Goal: Obtain resource: Obtain resource

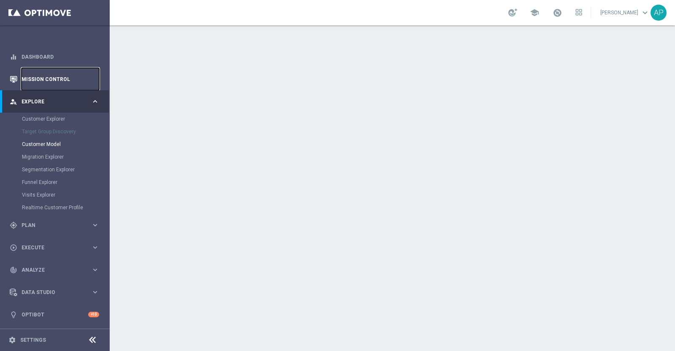
click at [51, 72] on link "Mission Control" at bounding box center [61, 79] width 78 height 22
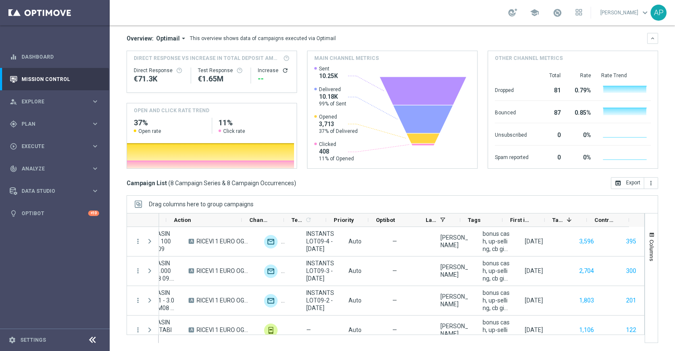
scroll to position [0, 242]
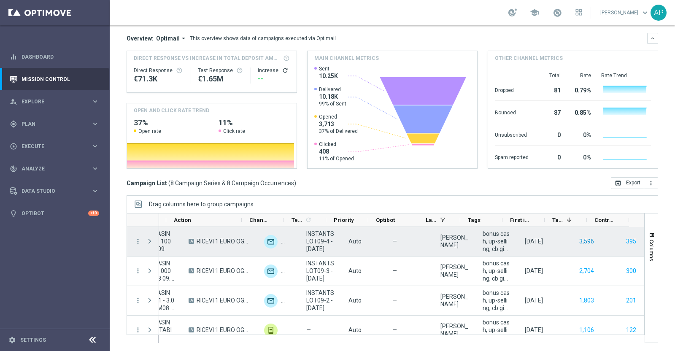
click at [578, 239] on button "3,596" at bounding box center [586, 241] width 16 height 11
click at [625, 239] on button "395" at bounding box center [631, 241] width 12 height 11
click at [625, 240] on button "395" at bounding box center [631, 241] width 12 height 11
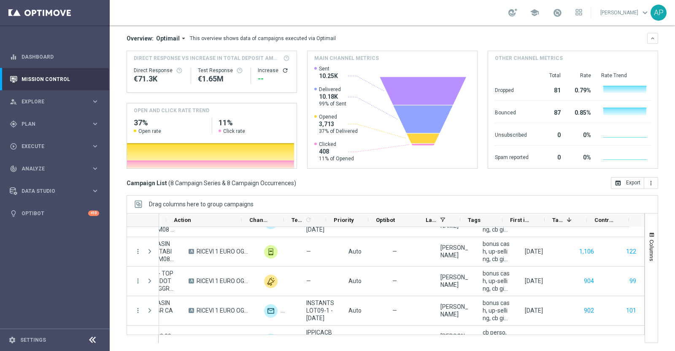
scroll to position [0, 0]
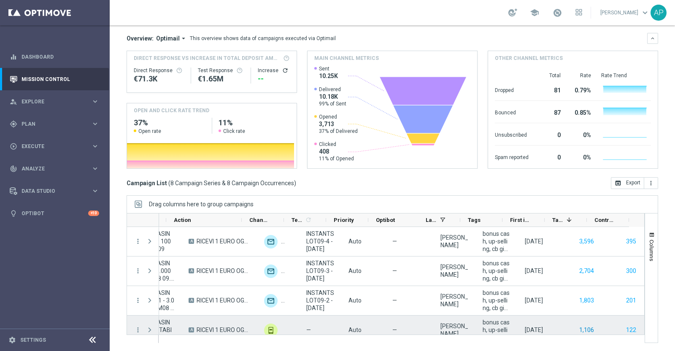
click at [570, 326] on div "1,106" at bounding box center [580, 329] width 42 height 29
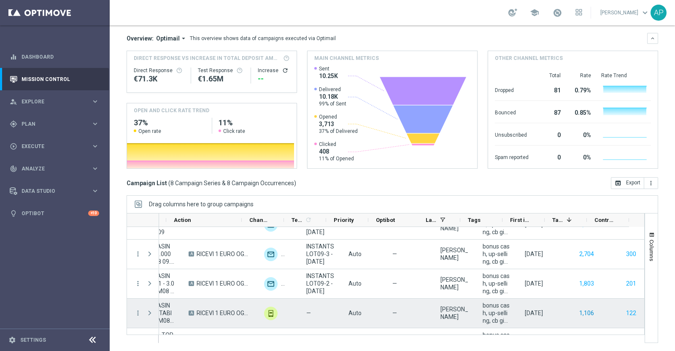
click at [578, 311] on button "1,106" at bounding box center [586, 313] width 16 height 11
click at [625, 315] on button "122" at bounding box center [631, 313] width 12 height 11
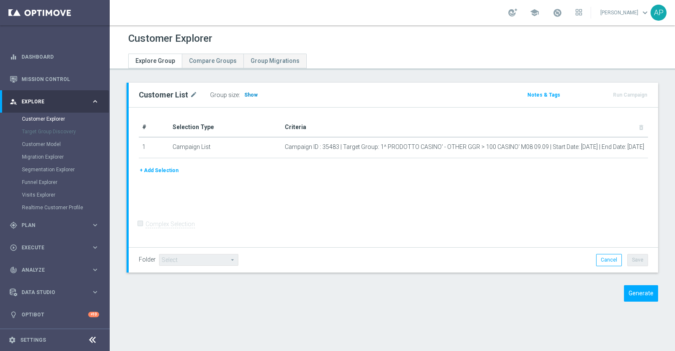
click at [249, 94] on span "Show" at bounding box center [250, 95] width 13 height 6
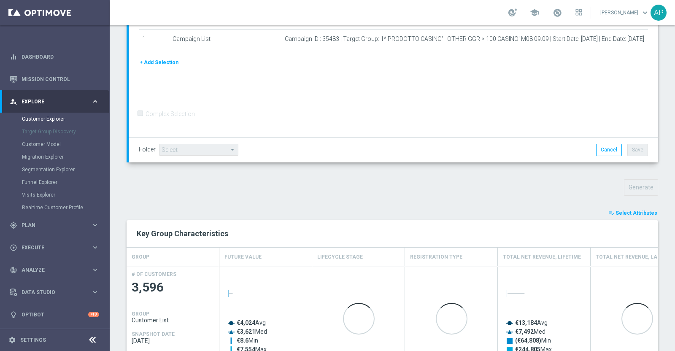
scroll to position [173, 0]
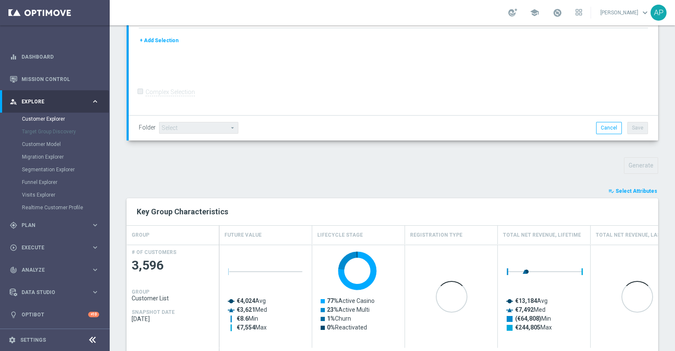
click at [629, 189] on span "Select Attributes" at bounding box center [636, 191] width 42 height 6
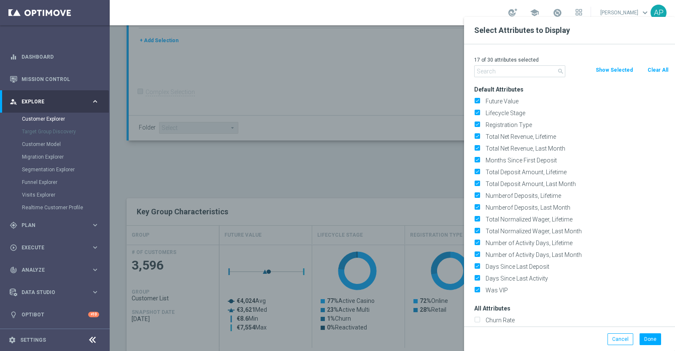
click at [652, 70] on button "Clear All" at bounding box center [657, 69] width 22 height 9
checkbox input "false"
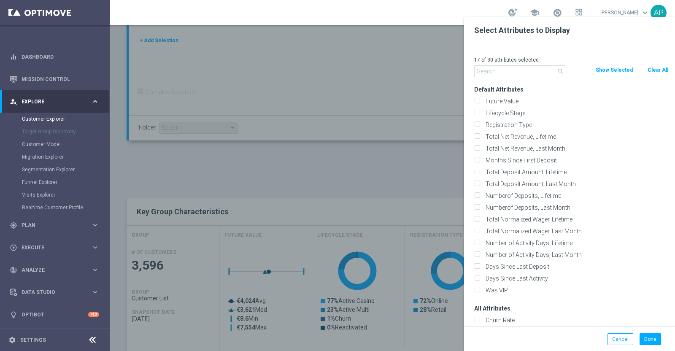
checkbox input "false"
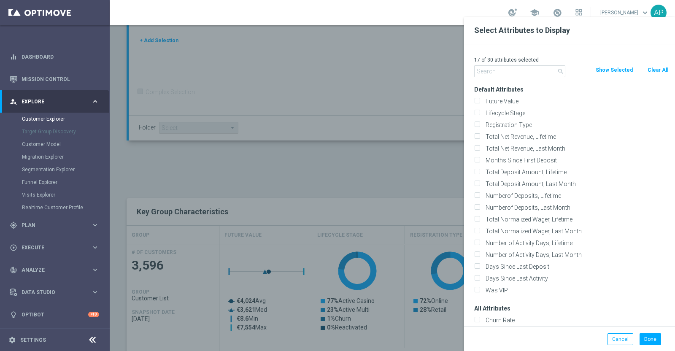
checkbox input "false"
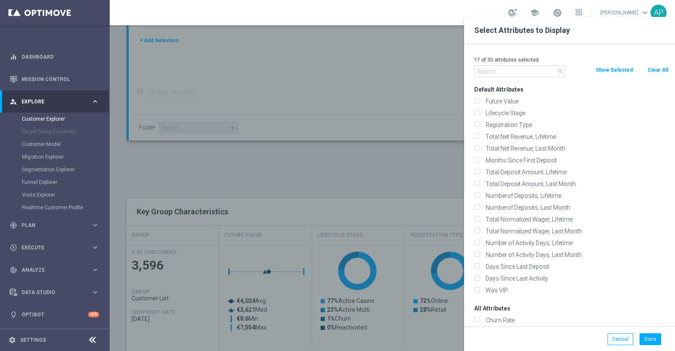
checkbox input "false"
click at [497, 72] on input "text" at bounding box center [519, 71] width 91 height 12
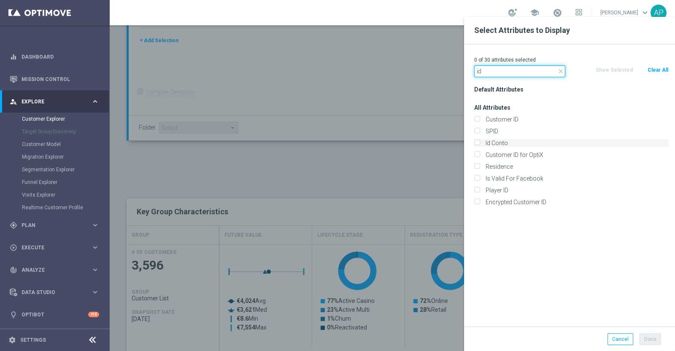
type input "id"
click at [502, 144] on label "Id Conto" at bounding box center [575, 143] width 186 height 8
click at [479, 144] on input "Id Conto" at bounding box center [476, 143] width 5 height 5
checkbox input "true"
click at [656, 335] on button "Done" at bounding box center [650, 339] width 22 height 12
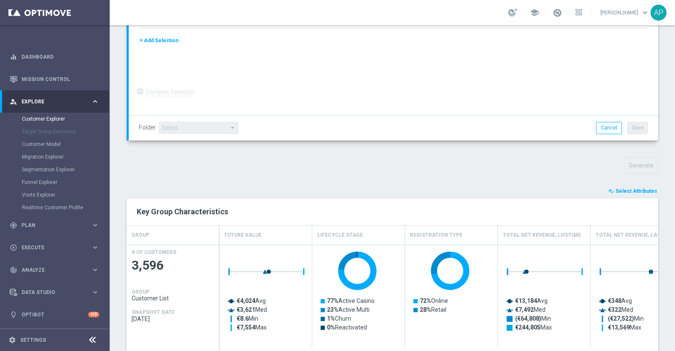
type input "Search"
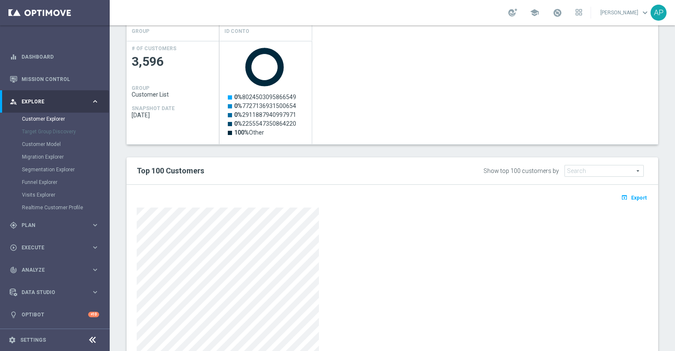
scroll to position [436, 0]
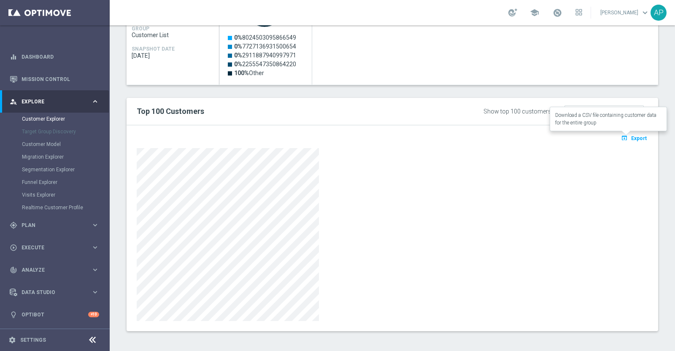
click at [631, 137] on span "Export" at bounding box center [639, 138] width 16 height 6
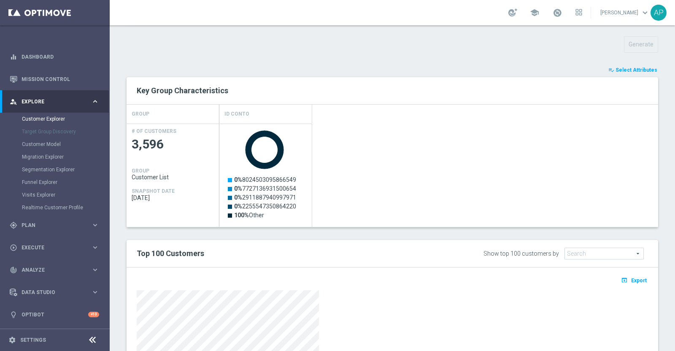
scroll to position [173, 0]
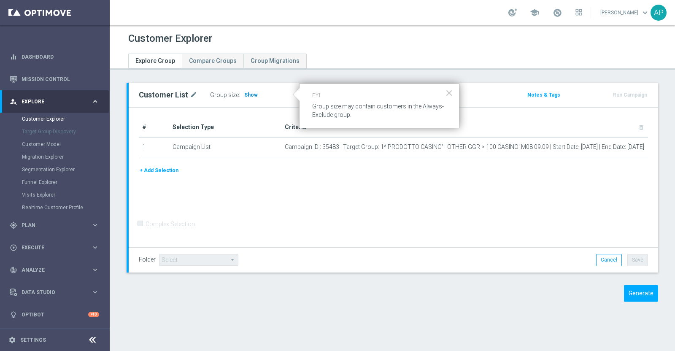
click at [248, 92] on span "Show" at bounding box center [250, 95] width 13 height 6
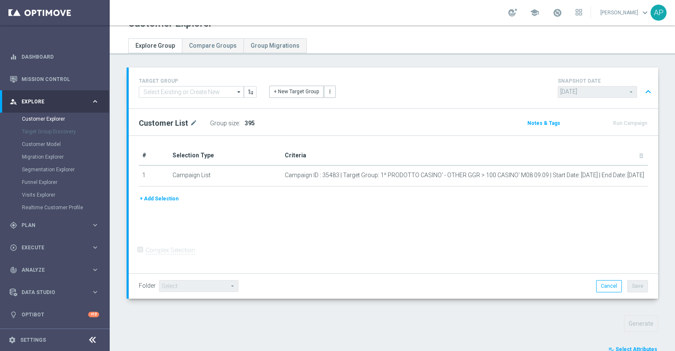
scroll to position [259, 0]
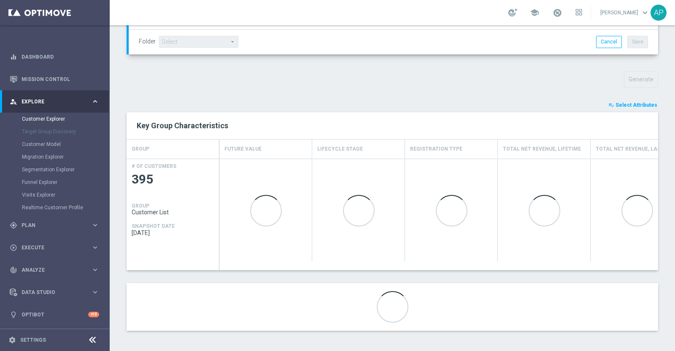
click at [621, 102] on span "Select Attributes" at bounding box center [636, 105] width 42 height 6
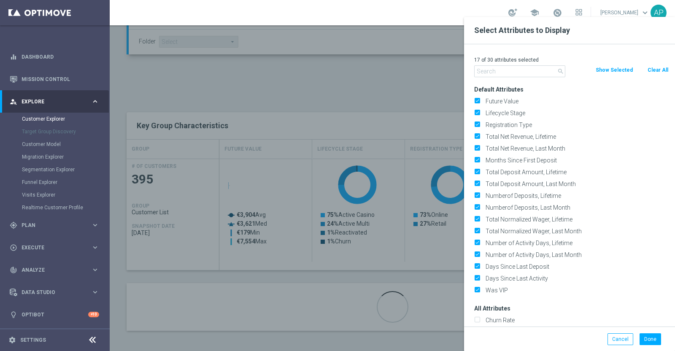
click at [659, 67] on button "Clear All" at bounding box center [657, 69] width 22 height 9
checkbox input "false"
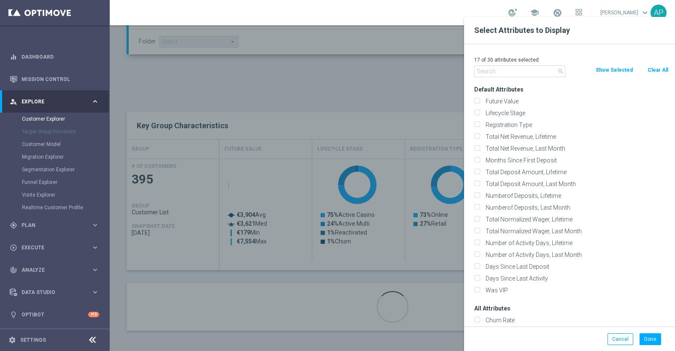
checkbox input "false"
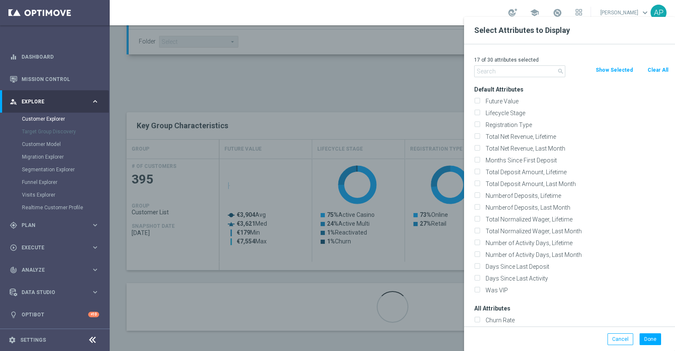
checkbox input "false"
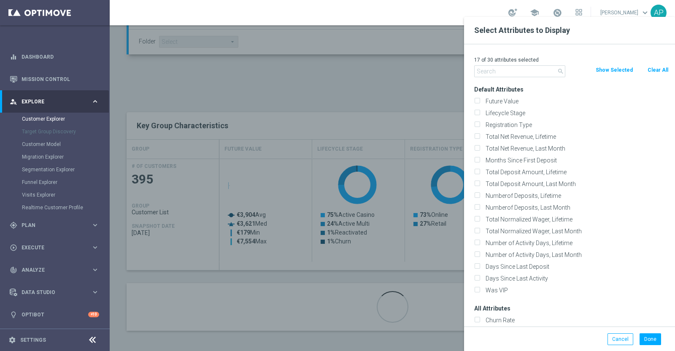
checkbox input "false"
click at [516, 67] on input "text" at bounding box center [519, 71] width 91 height 12
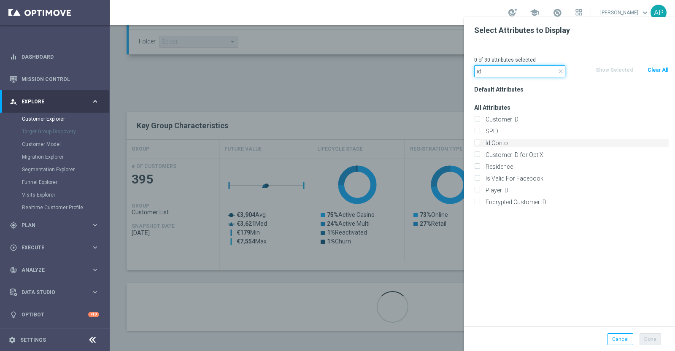
type input "id"
click at [496, 140] on label "Id Conto" at bounding box center [575, 143] width 186 height 8
click at [479, 141] on input "Id Conto" at bounding box center [476, 143] width 5 height 5
checkbox input "true"
click at [648, 337] on button "Done" at bounding box center [650, 339] width 22 height 12
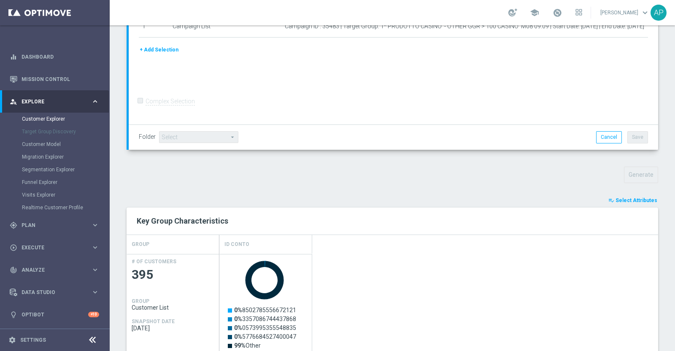
scroll to position [93, 0]
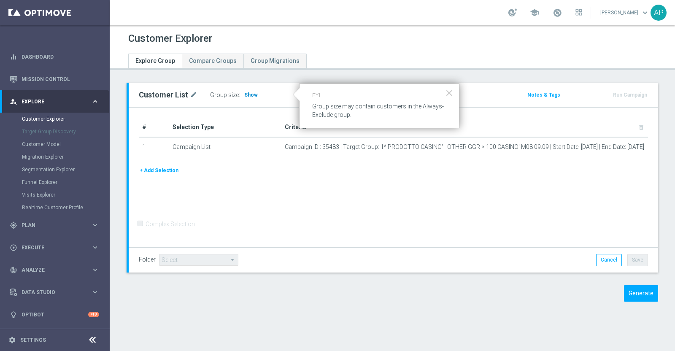
click at [246, 95] on span "Show" at bounding box center [250, 95] width 13 height 6
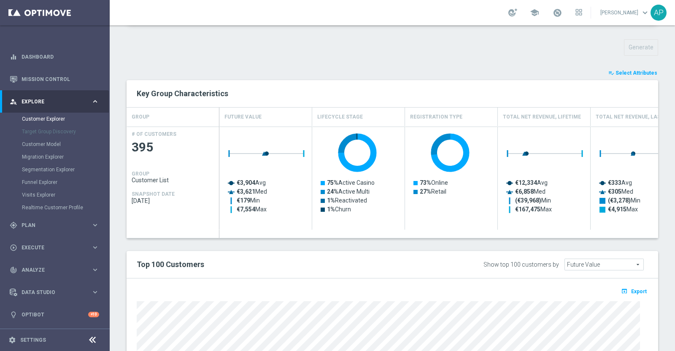
scroll to position [287, 0]
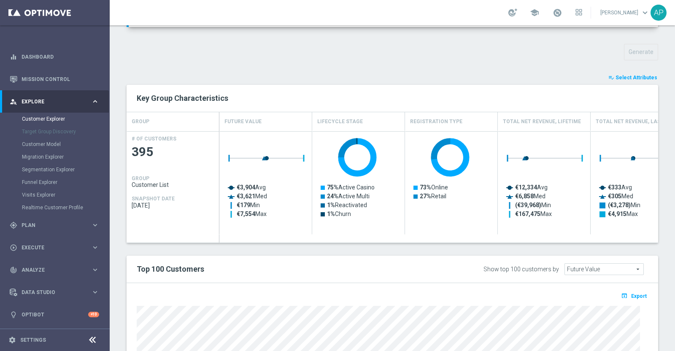
click at [621, 78] on span "Select Attributes" at bounding box center [636, 78] width 42 height 6
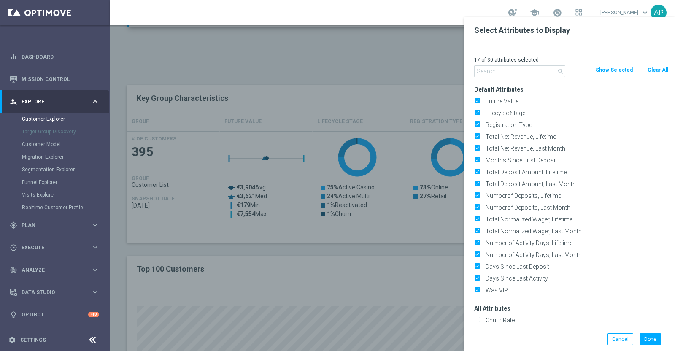
click at [655, 69] on button "Clear All" at bounding box center [657, 69] width 22 height 9
checkbox input "false"
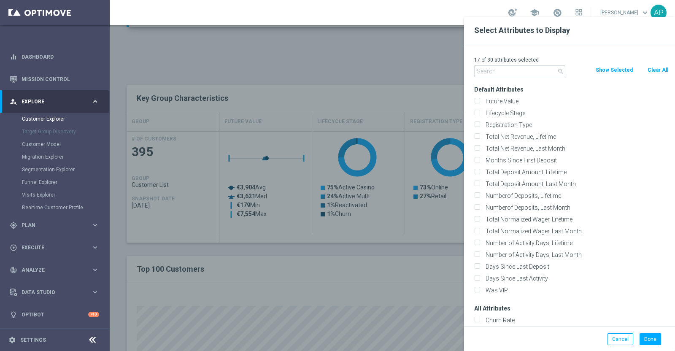
checkbox input "false"
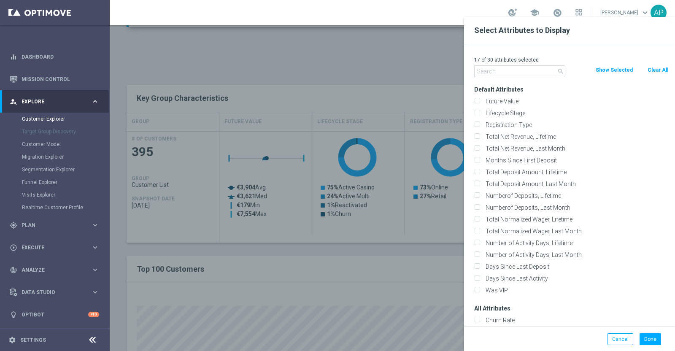
checkbox input "false"
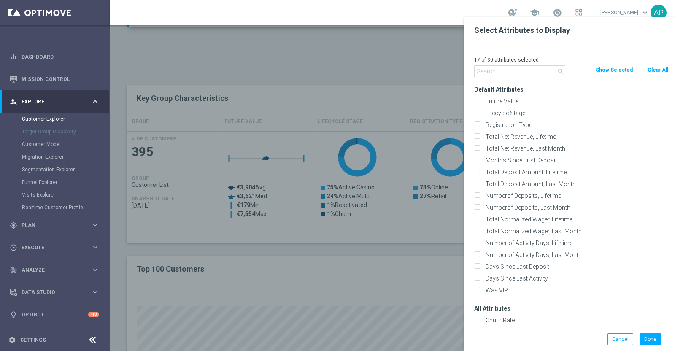
checkbox input "false"
click at [521, 70] on input "text" at bounding box center [519, 71] width 91 height 12
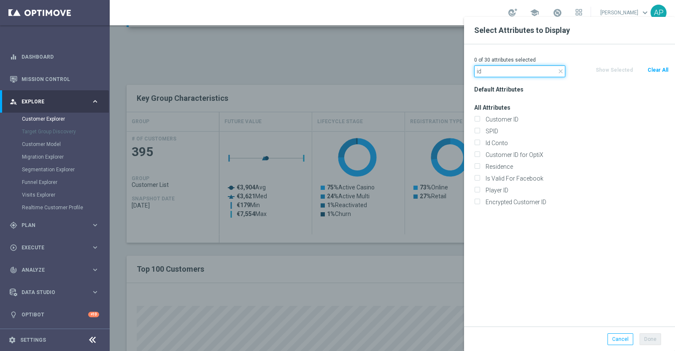
type input "id"
click at [499, 138] on div "Id Conto" at bounding box center [571, 143] width 207 height 12
click at [498, 142] on label "Id Conto" at bounding box center [575, 143] width 186 height 8
click at [479, 142] on input "Id Conto" at bounding box center [476, 143] width 5 height 5
checkbox input "true"
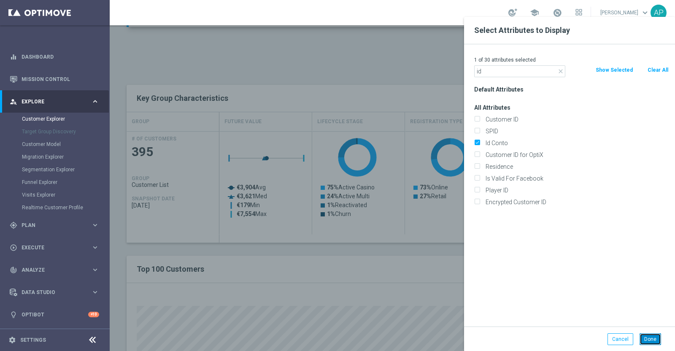
click at [644, 338] on button "Done" at bounding box center [650, 339] width 22 height 12
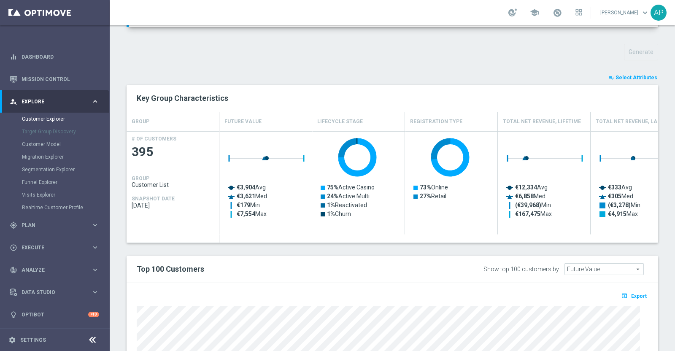
type input "Search"
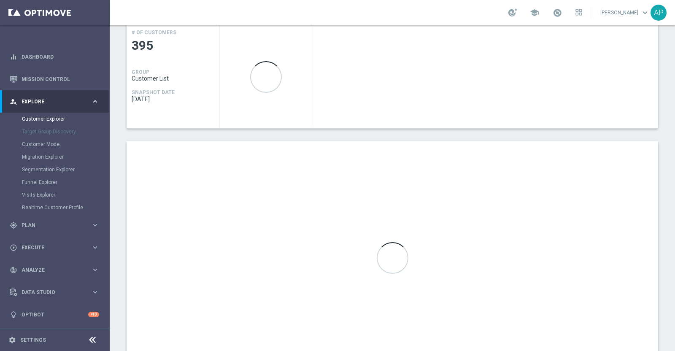
scroll to position [436, 0]
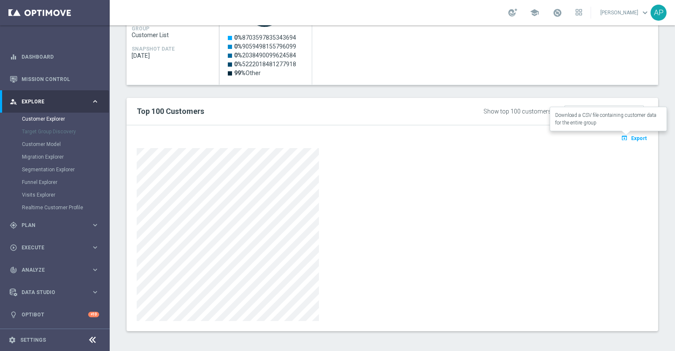
click at [631, 136] on span "Export" at bounding box center [639, 138] width 16 height 6
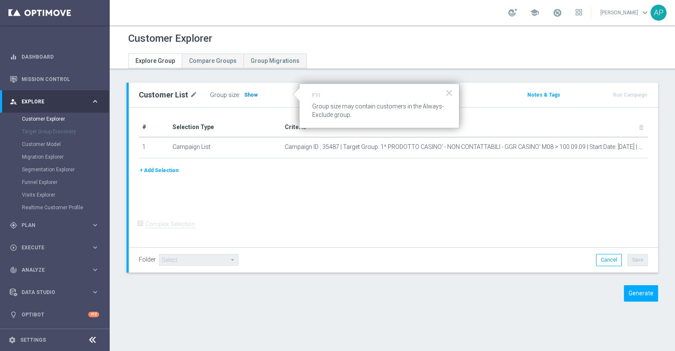
click at [248, 93] on span "Show" at bounding box center [250, 95] width 13 height 6
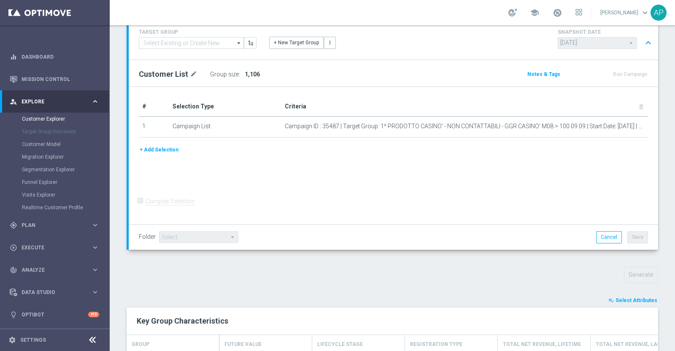
scroll to position [210, 0]
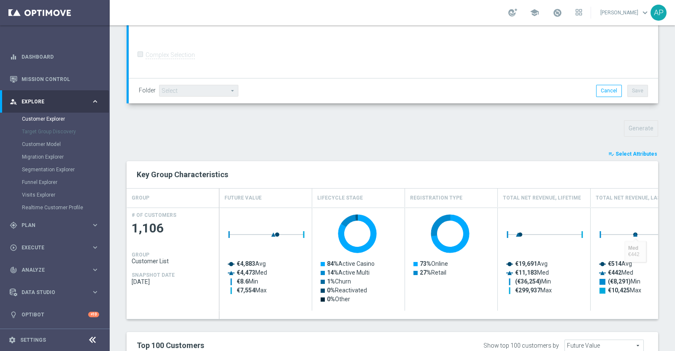
click at [626, 153] on span "Select Attributes" at bounding box center [636, 154] width 42 height 6
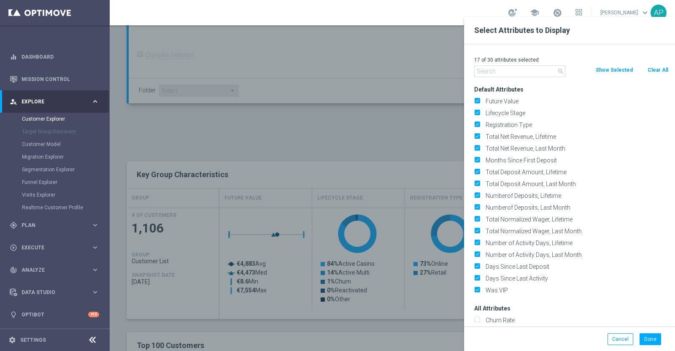
click at [658, 69] on button "Clear All" at bounding box center [657, 69] width 22 height 9
checkbox input "false"
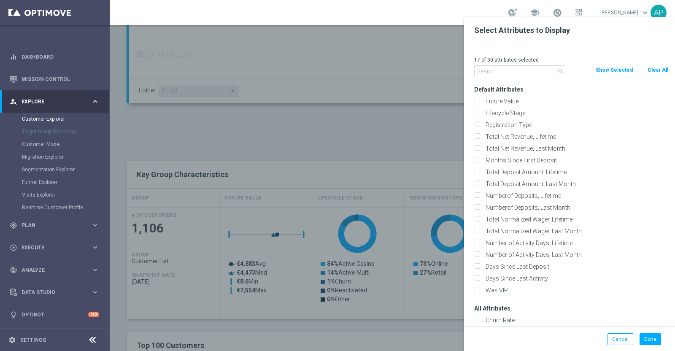
checkbox input "false"
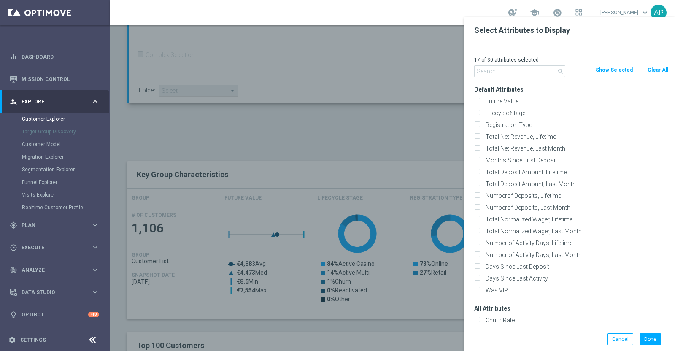
checkbox input "false"
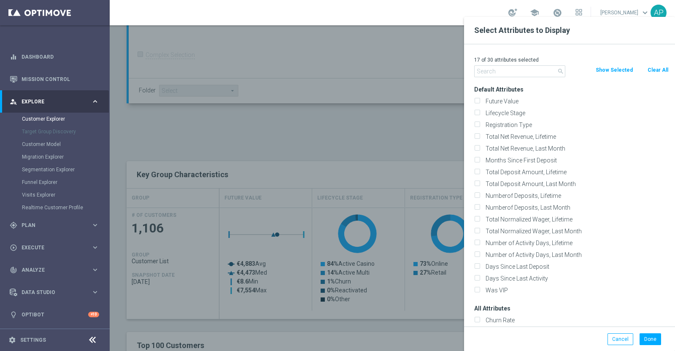
checkbox input "false"
click at [501, 70] on input "text" at bounding box center [519, 71] width 91 height 12
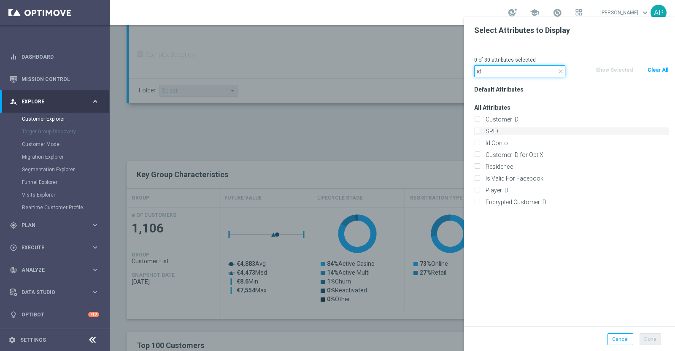
type input "id"
drag, startPoint x: 492, startPoint y: 130, endPoint x: 489, endPoint y: 145, distance: 14.5
click at [489, 145] on div "All Attributes Customer ID SPID Id Conto" at bounding box center [571, 155] width 207 height 106
click at [486, 142] on label "Id Conto" at bounding box center [575, 143] width 186 height 8
click at [479, 142] on input "Id Conto" at bounding box center [476, 143] width 5 height 5
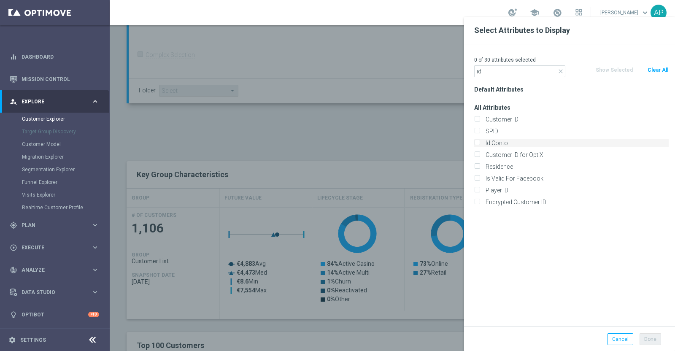
checkbox input "true"
click at [649, 339] on button "Done" at bounding box center [650, 339] width 22 height 12
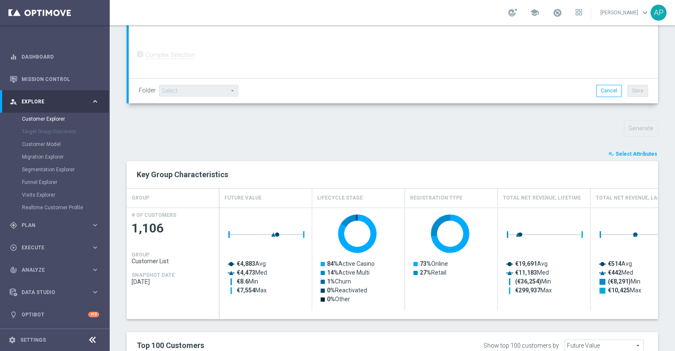
type input "Search"
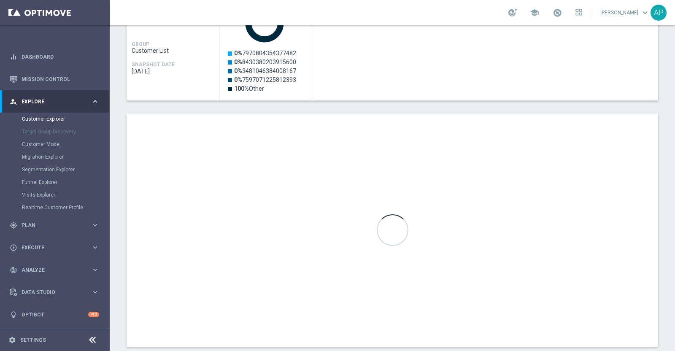
scroll to position [421, 0]
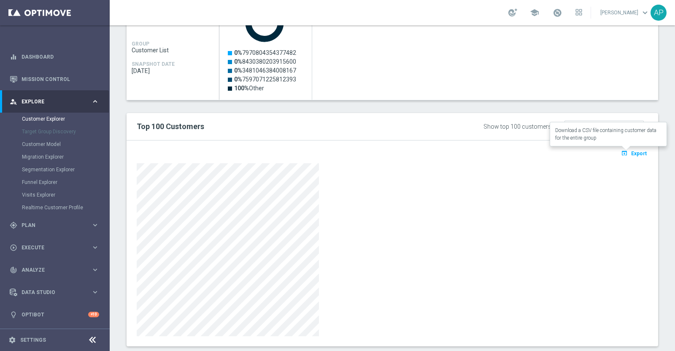
click at [634, 153] on span "Export" at bounding box center [639, 154] width 16 height 6
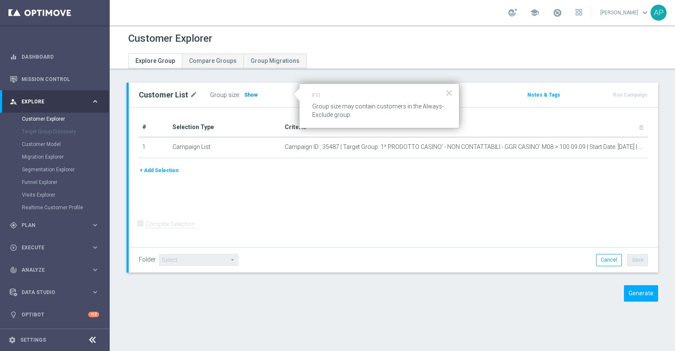
click at [249, 93] on span "Show" at bounding box center [250, 95] width 13 height 6
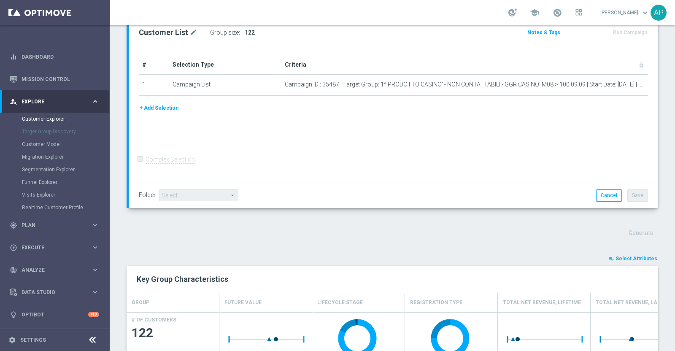
scroll to position [105, 0]
click at [632, 256] on span "Select Attributes" at bounding box center [636, 259] width 42 height 6
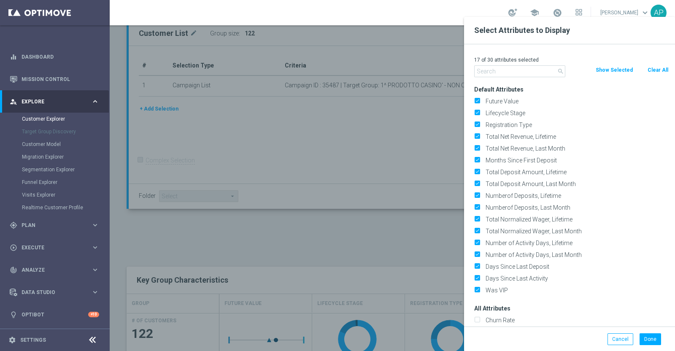
click at [660, 72] on button "Clear All" at bounding box center [657, 69] width 22 height 9
checkbox input "false"
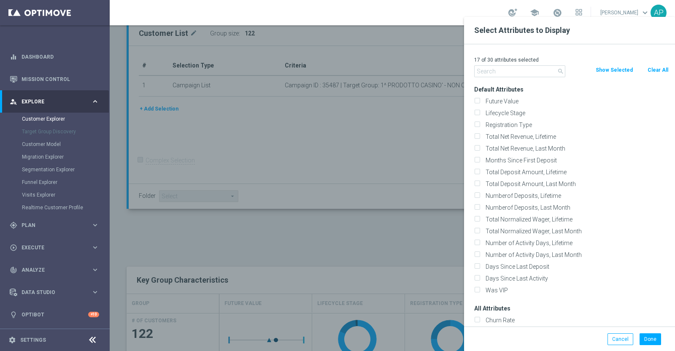
checkbox input "false"
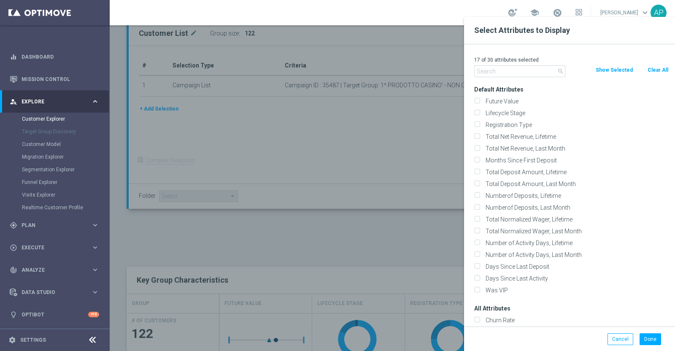
checkbox input "false"
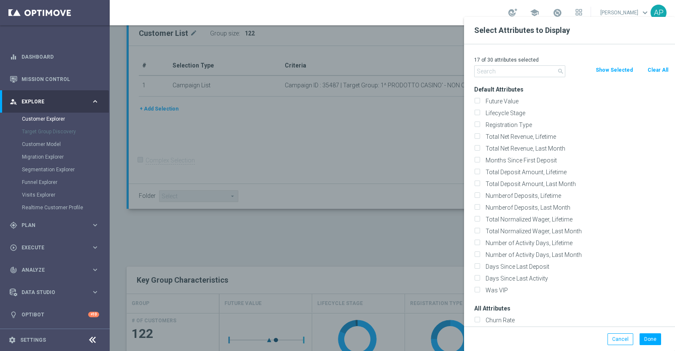
checkbox input "false"
click at [528, 67] on input "text" at bounding box center [519, 71] width 91 height 12
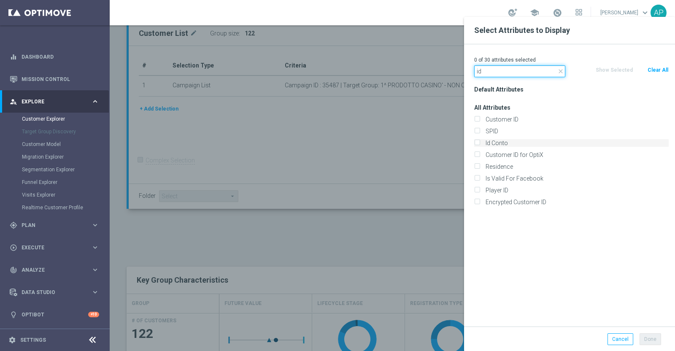
type input "id"
click at [498, 141] on label "Id Conto" at bounding box center [575, 143] width 186 height 8
click at [479, 141] on input "Id Conto" at bounding box center [476, 143] width 5 height 5
checkbox input "true"
click at [652, 339] on button "Done" at bounding box center [650, 339] width 22 height 12
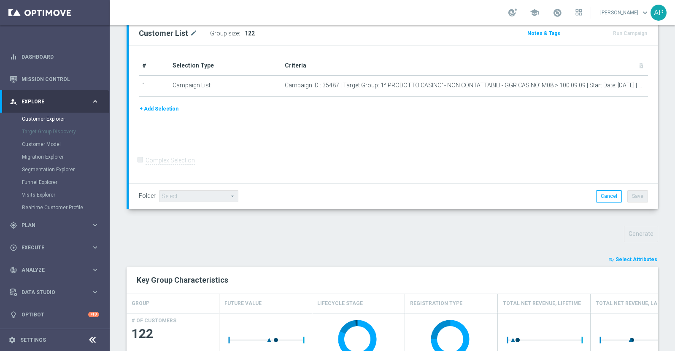
type input "Search"
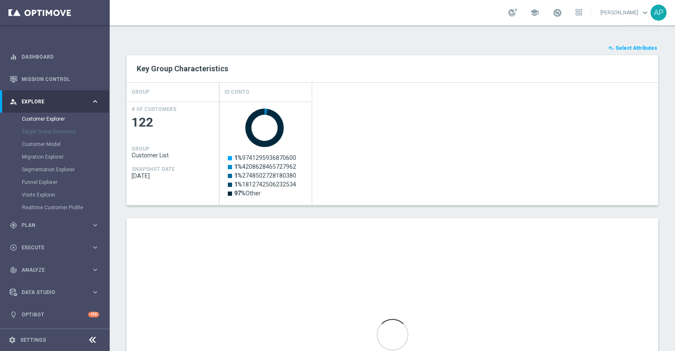
scroll to position [421, 0]
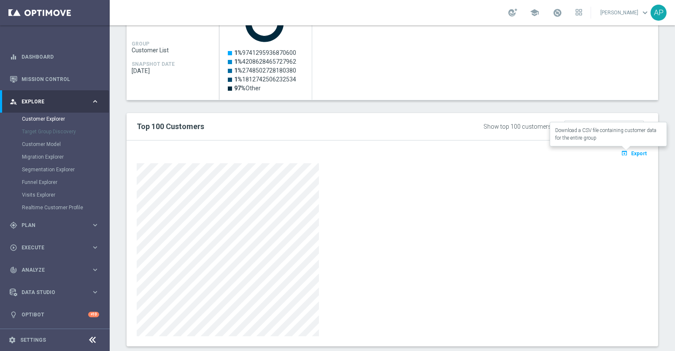
click at [631, 154] on span "Export" at bounding box center [639, 154] width 16 height 6
